Goal: Task Accomplishment & Management: Manage account settings

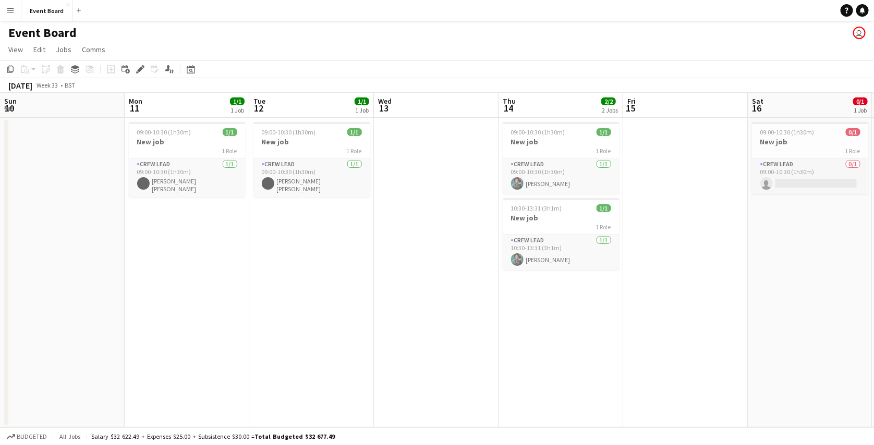
scroll to position [0, 239]
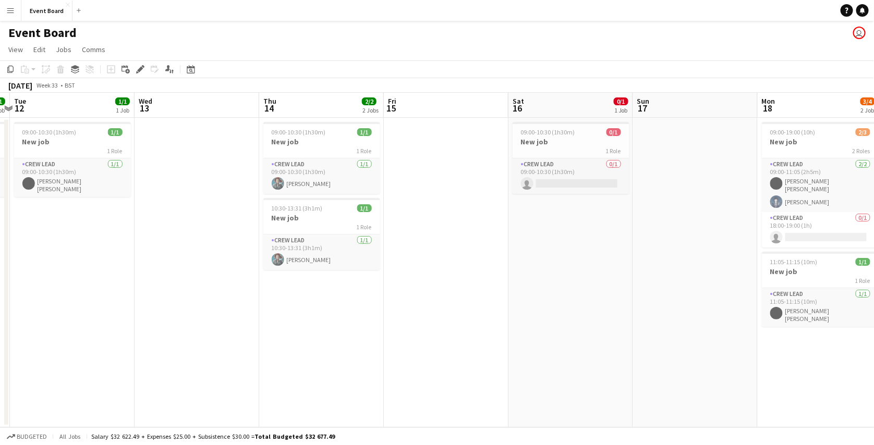
click at [8, 8] on app-icon "Menu" at bounding box center [10, 10] width 8 height 8
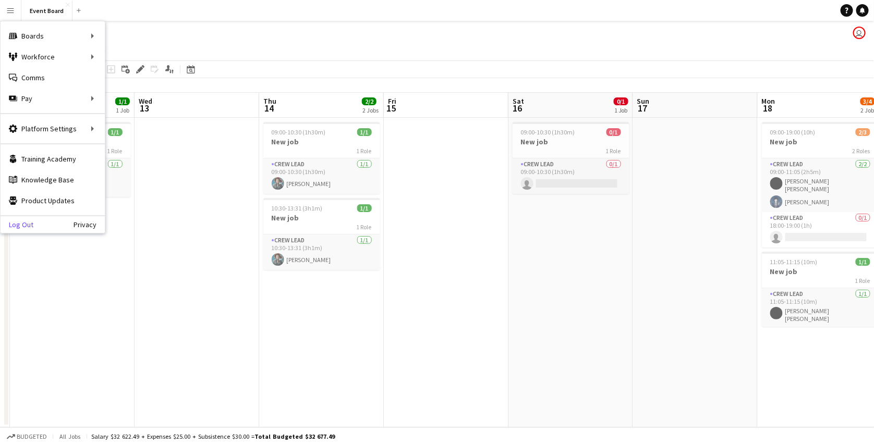
click at [18, 221] on link "Log Out" at bounding box center [17, 225] width 33 height 8
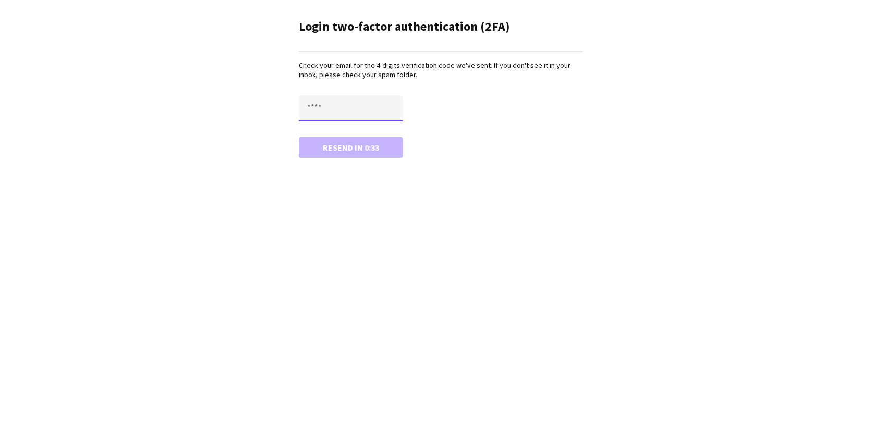
click at [338, 118] on input "text" at bounding box center [351, 108] width 104 height 26
type input "****"
click at [299, 137] on button "Confirm" at bounding box center [351, 147] width 104 height 21
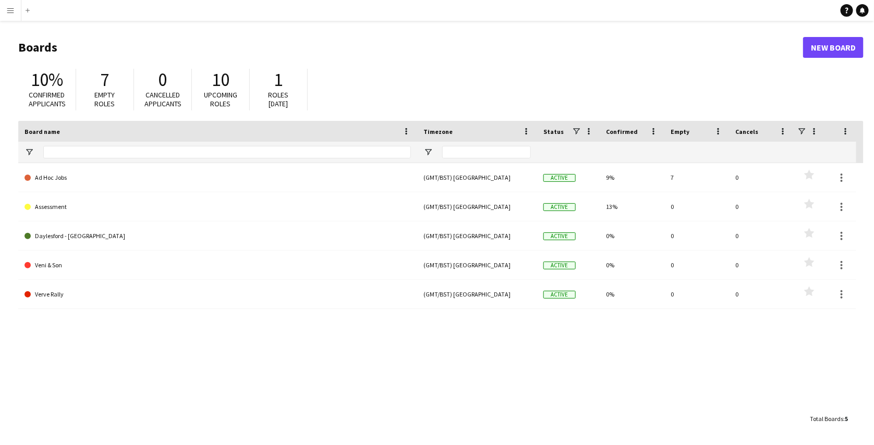
click at [11, 17] on button "Menu" at bounding box center [10, 10] width 21 height 21
